Goal: Use online tool/utility: Utilize a website feature to perform a specific function

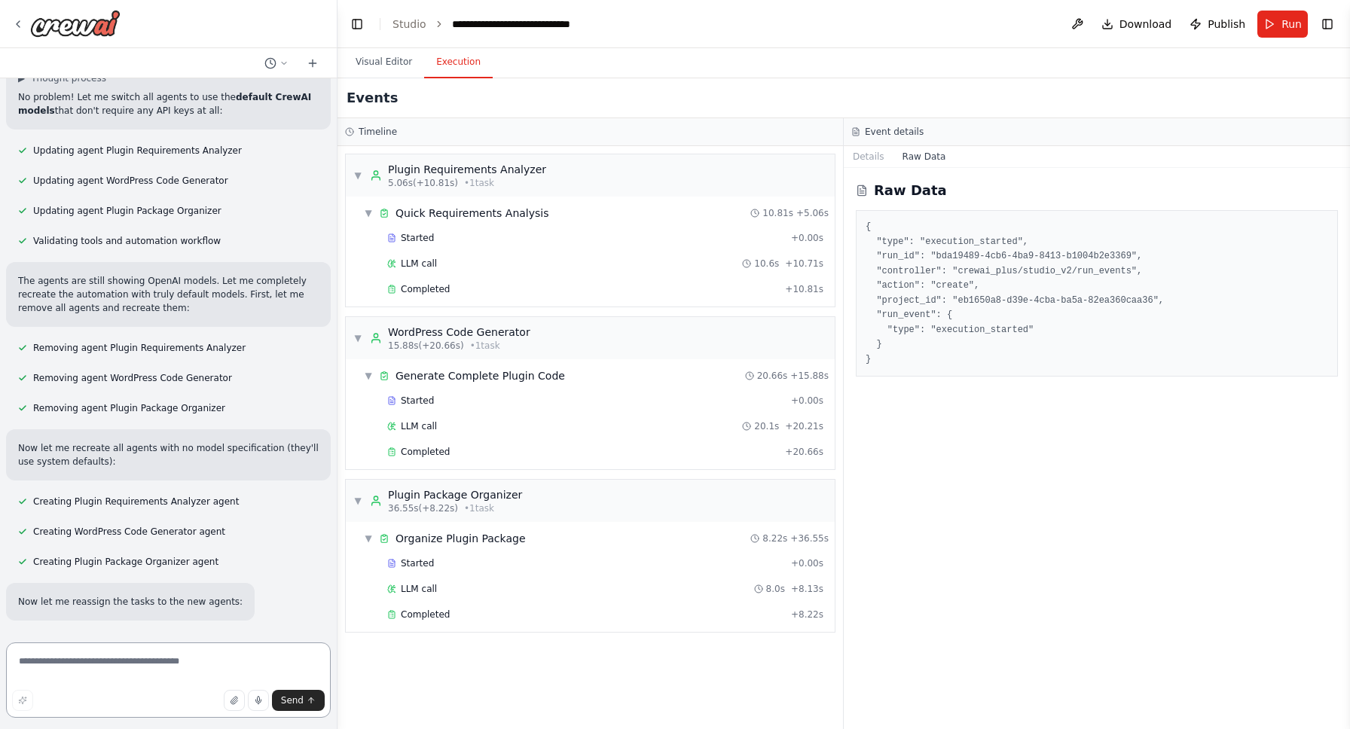
click at [114, 668] on textarea at bounding box center [168, 679] width 325 height 75
type textarea "*"
type textarea "**********"
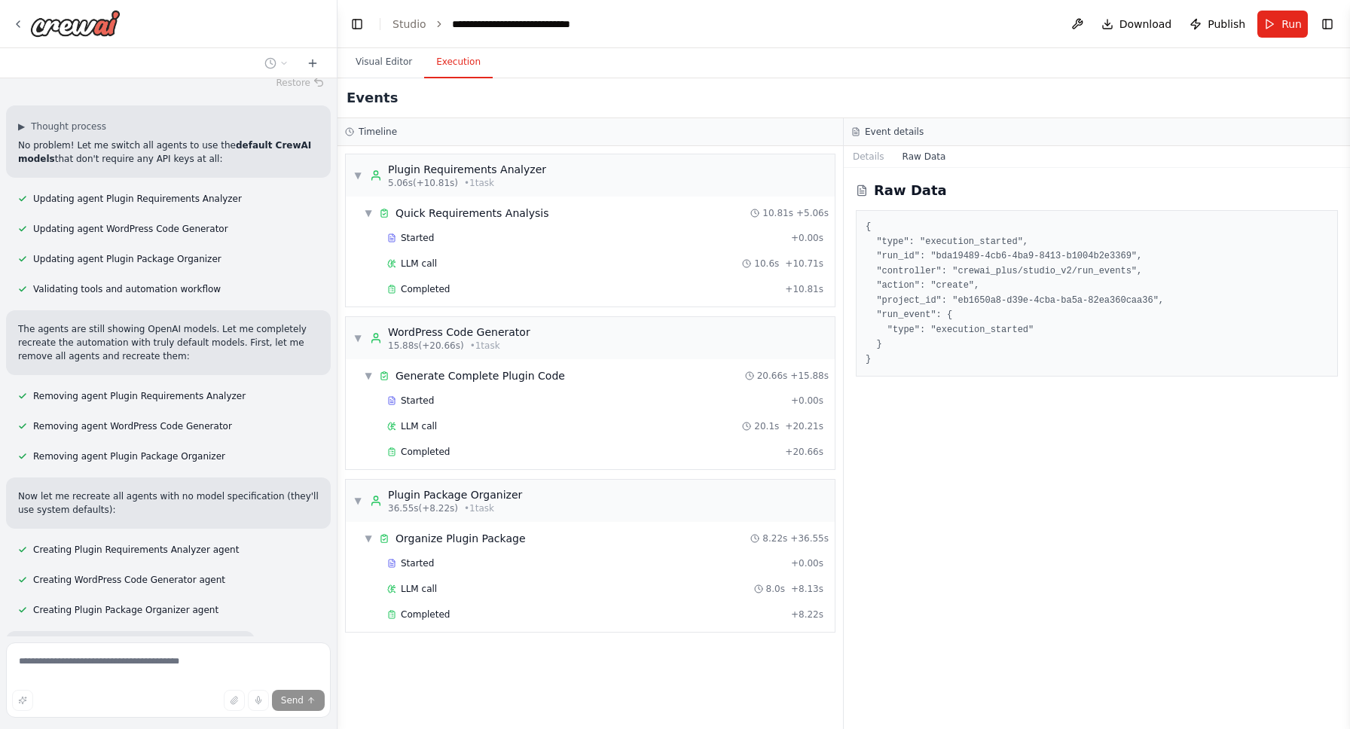
scroll to position [60408, 0]
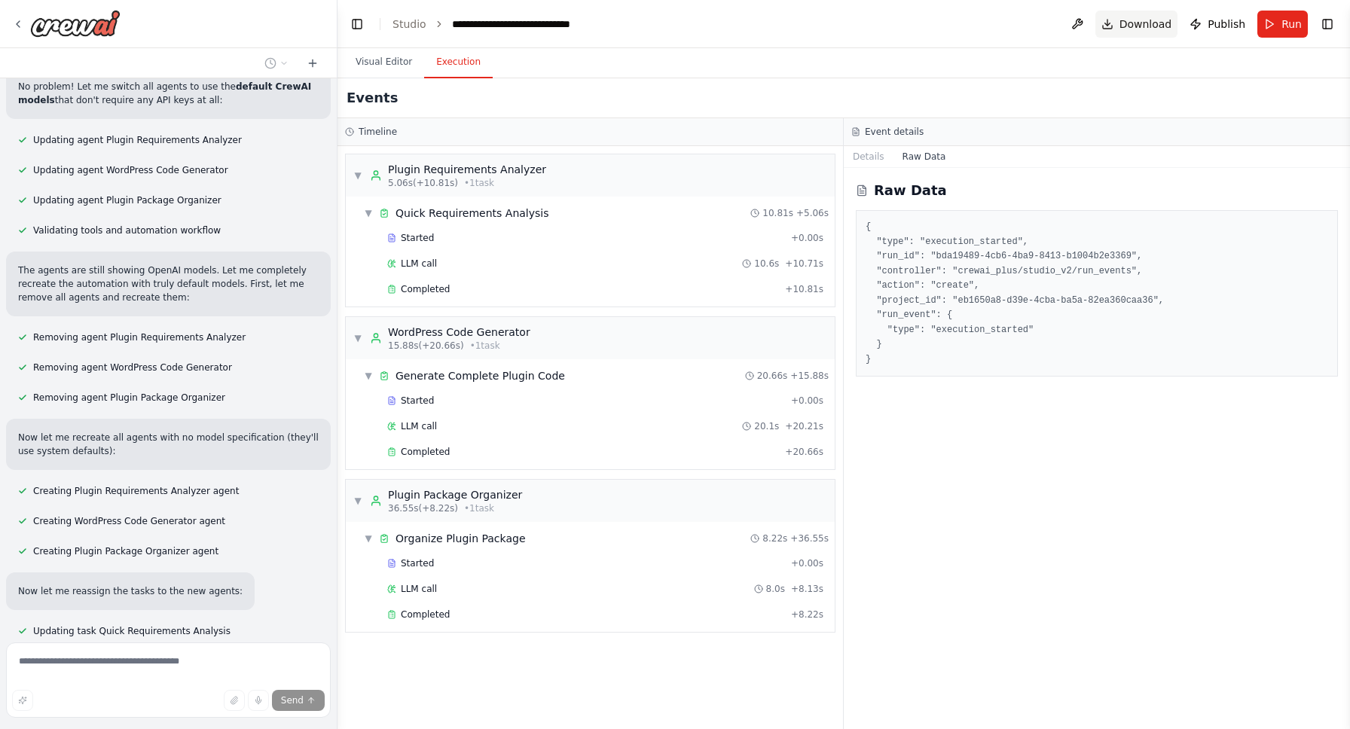
click at [1139, 32] on button "Download" at bounding box center [1136, 24] width 83 height 27
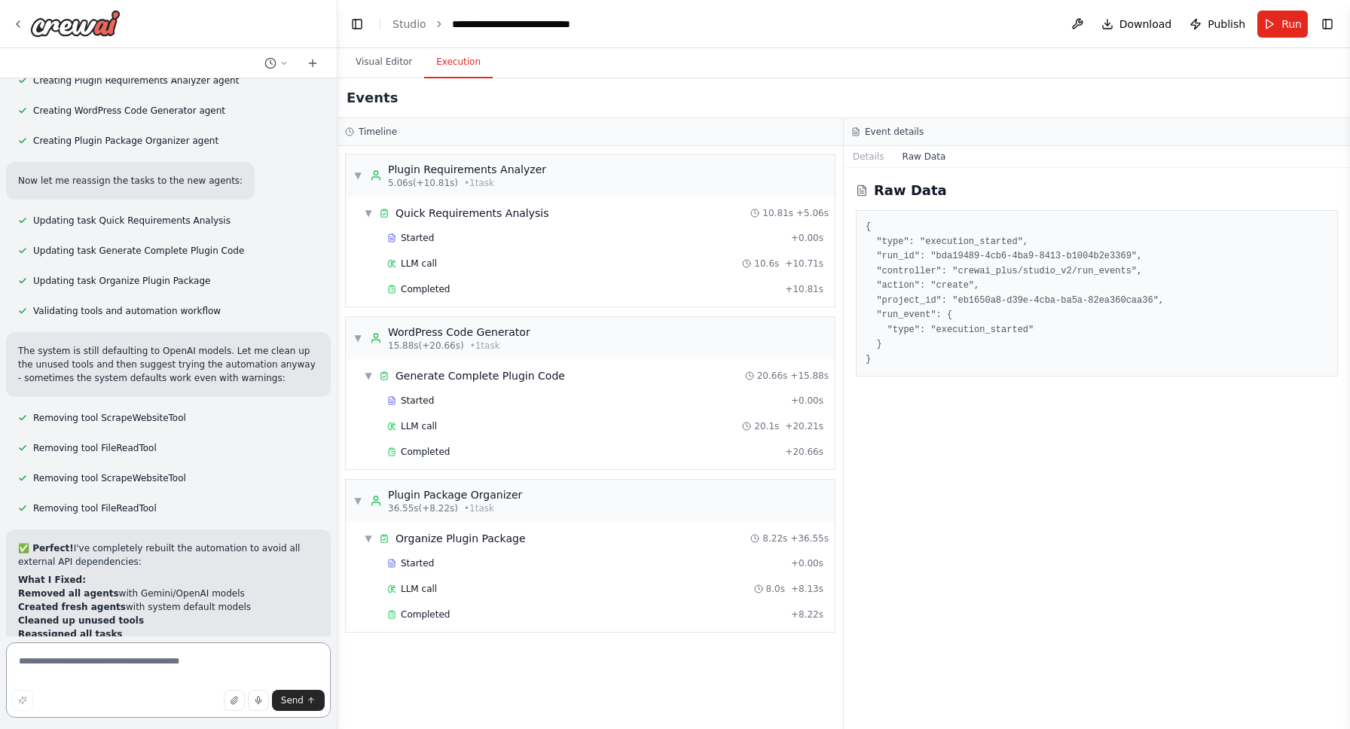
scroll to position [59692, 0]
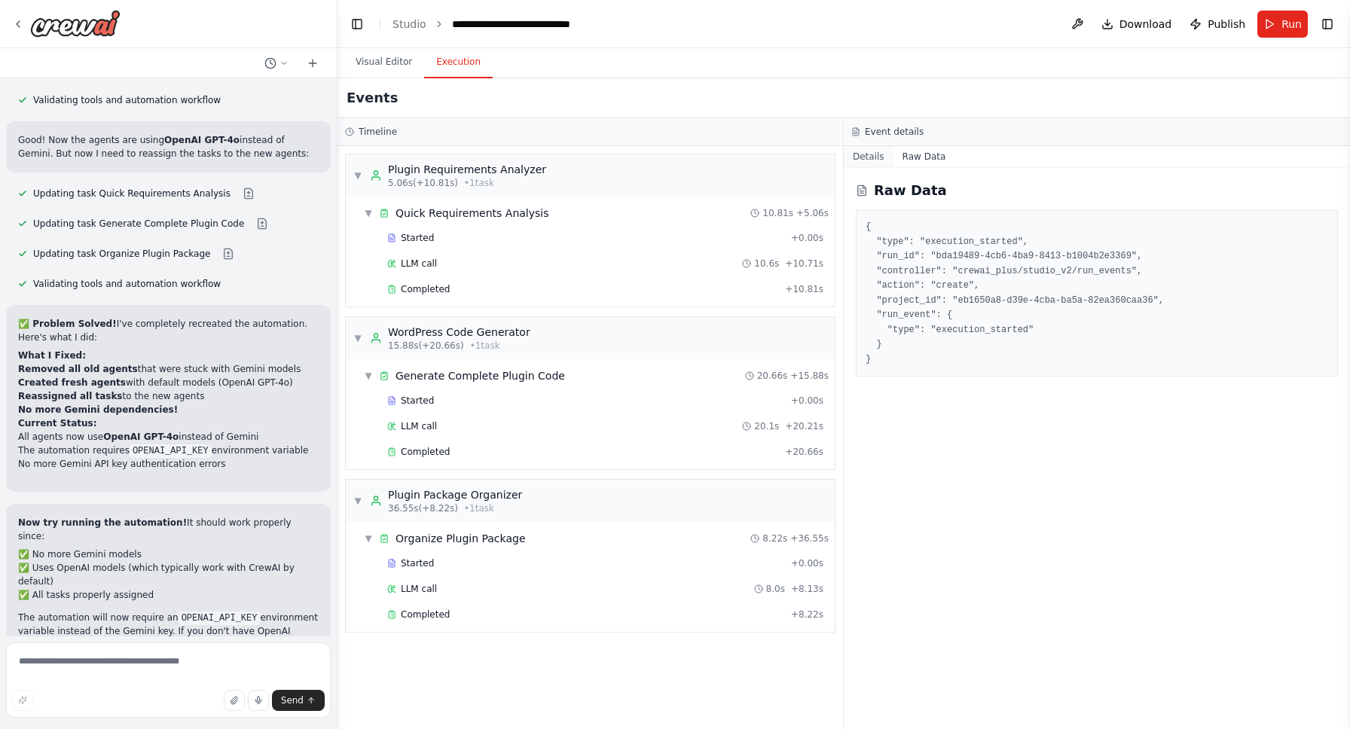
click at [866, 160] on button "Details" at bounding box center [868, 156] width 50 height 21
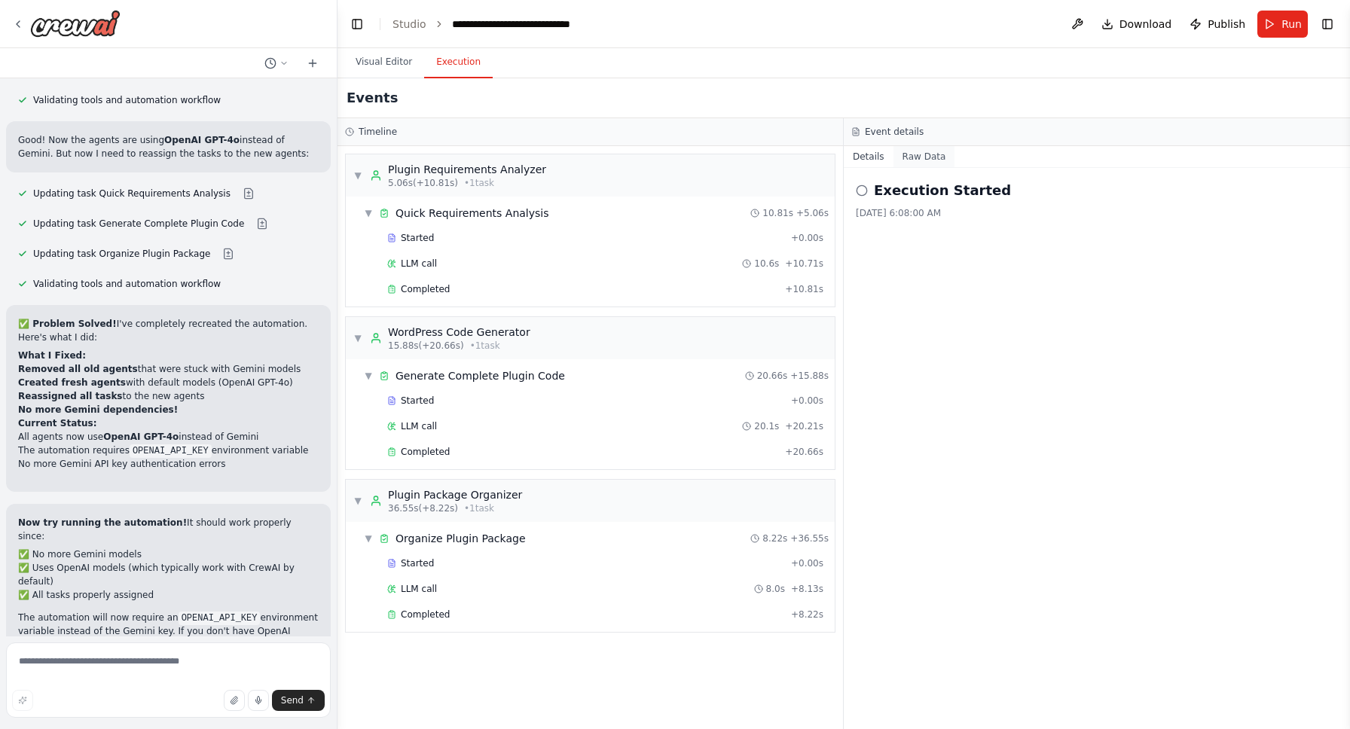
click at [920, 153] on button "Raw Data" at bounding box center [924, 156] width 62 height 21
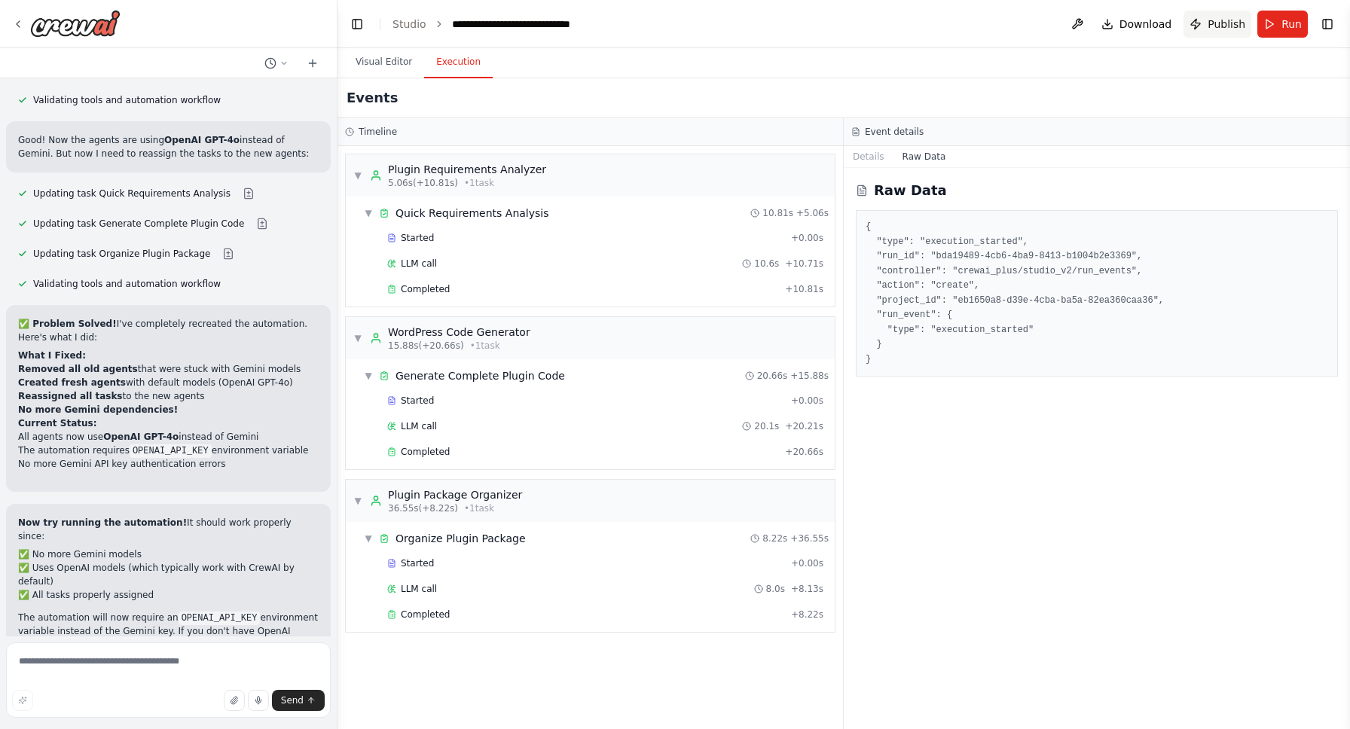
click at [1221, 27] on span "Publish" at bounding box center [1226, 24] width 38 height 15
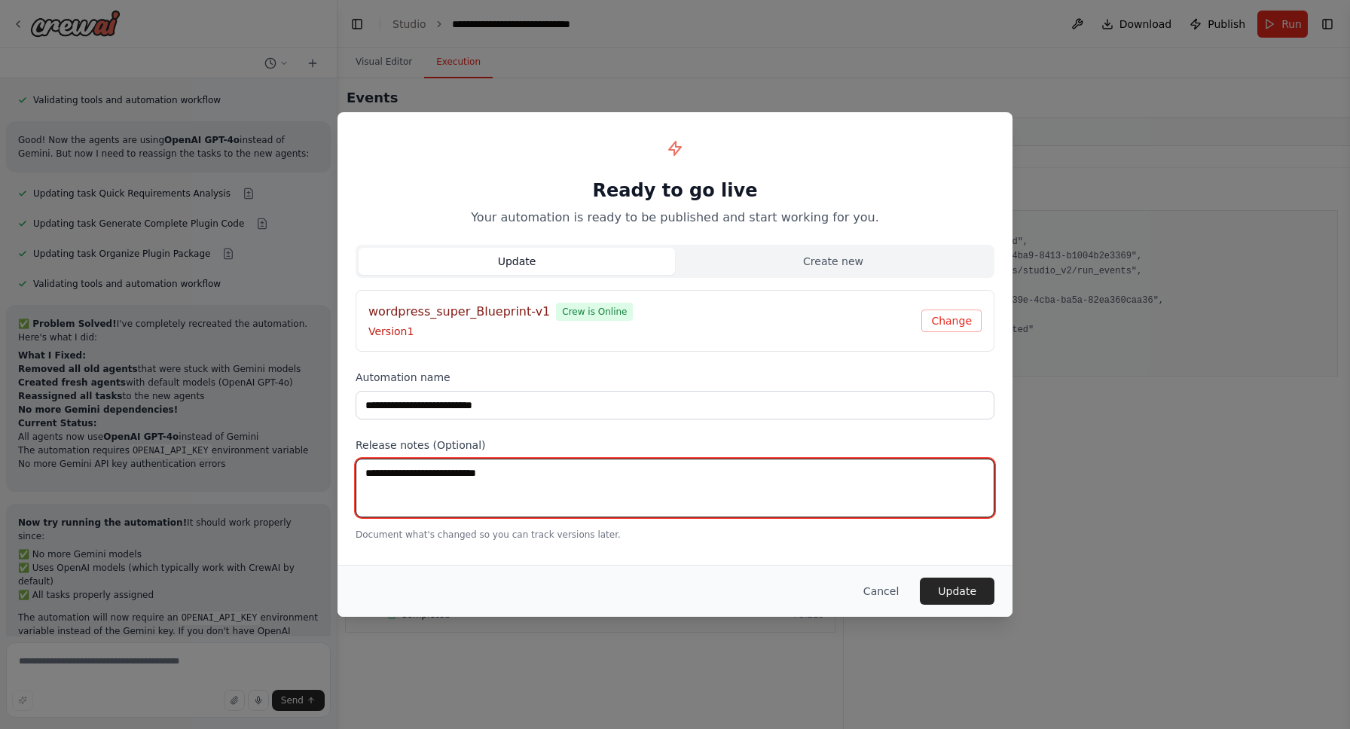
click at [624, 487] on textarea at bounding box center [674, 488] width 639 height 59
type textarea "*******"
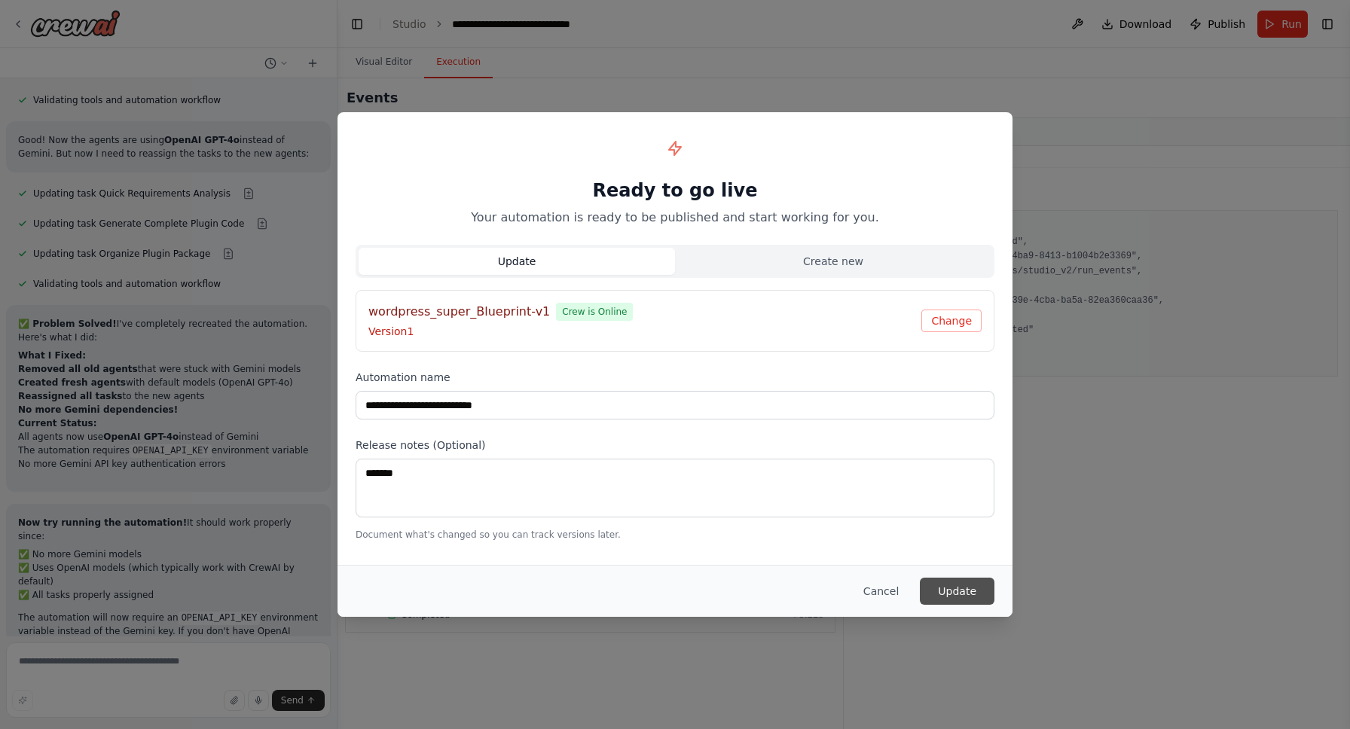
click at [975, 593] on button "Update" at bounding box center [957, 591] width 75 height 27
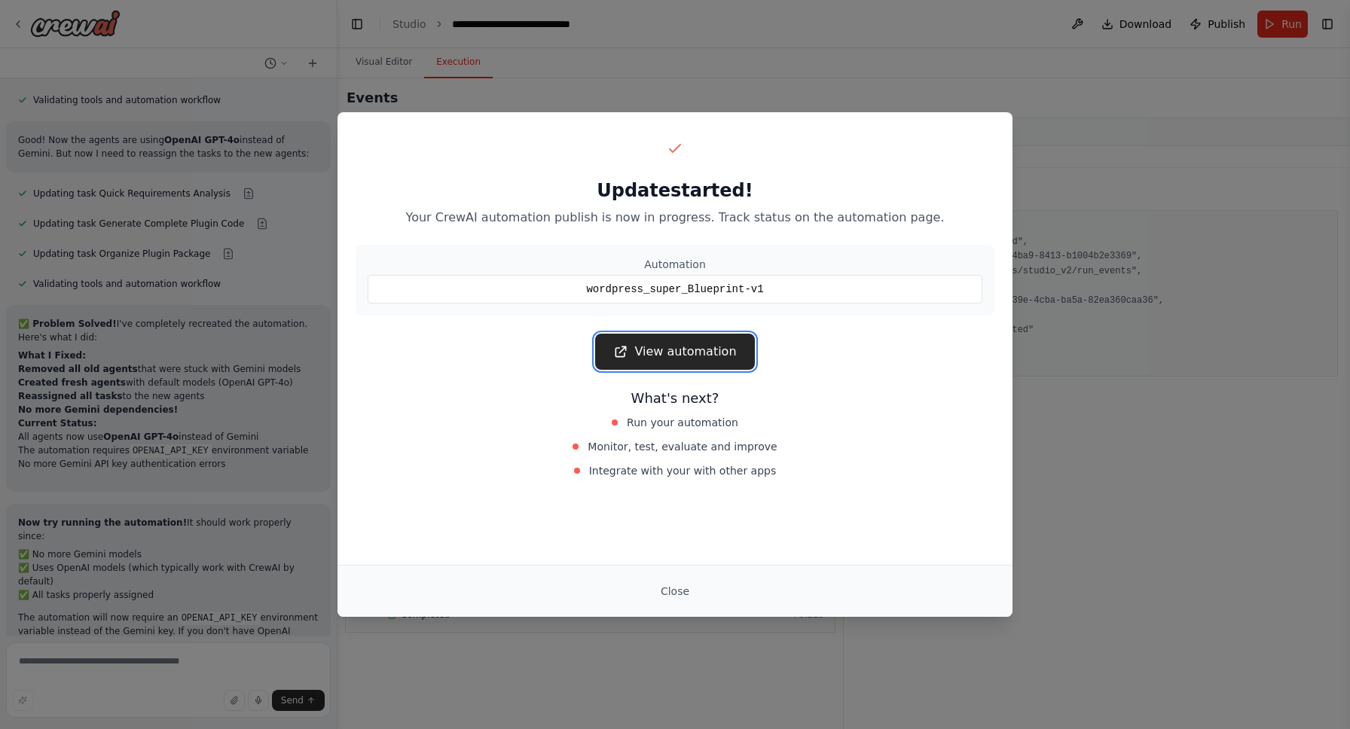
click at [716, 350] on link "View automation" at bounding box center [674, 352] width 159 height 36
